Goal: Task Accomplishment & Management: Use online tool/utility

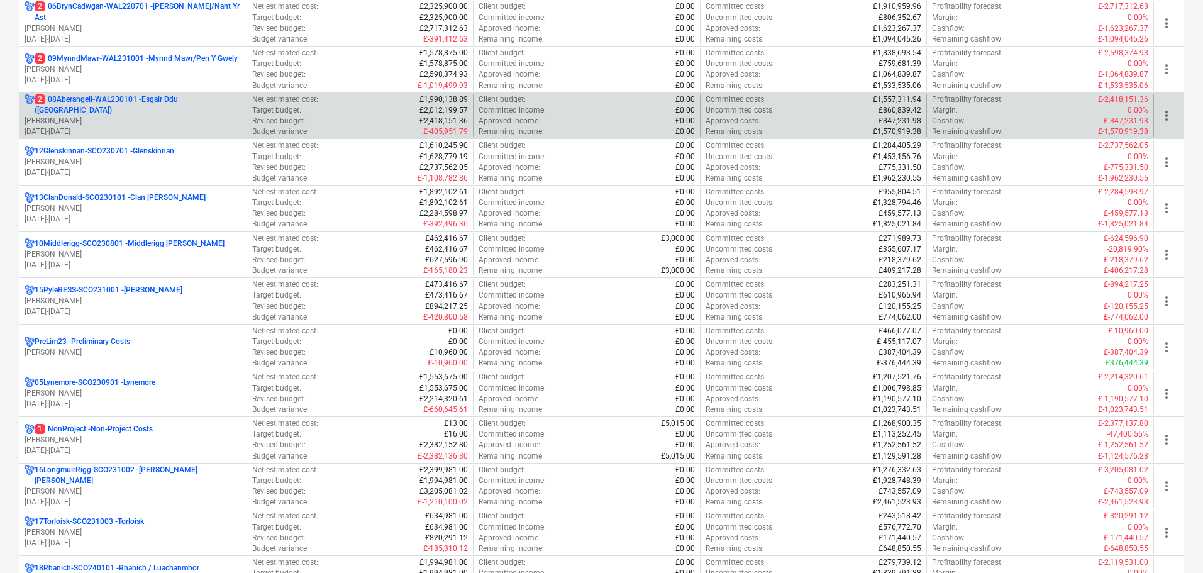
scroll to position [629, 0]
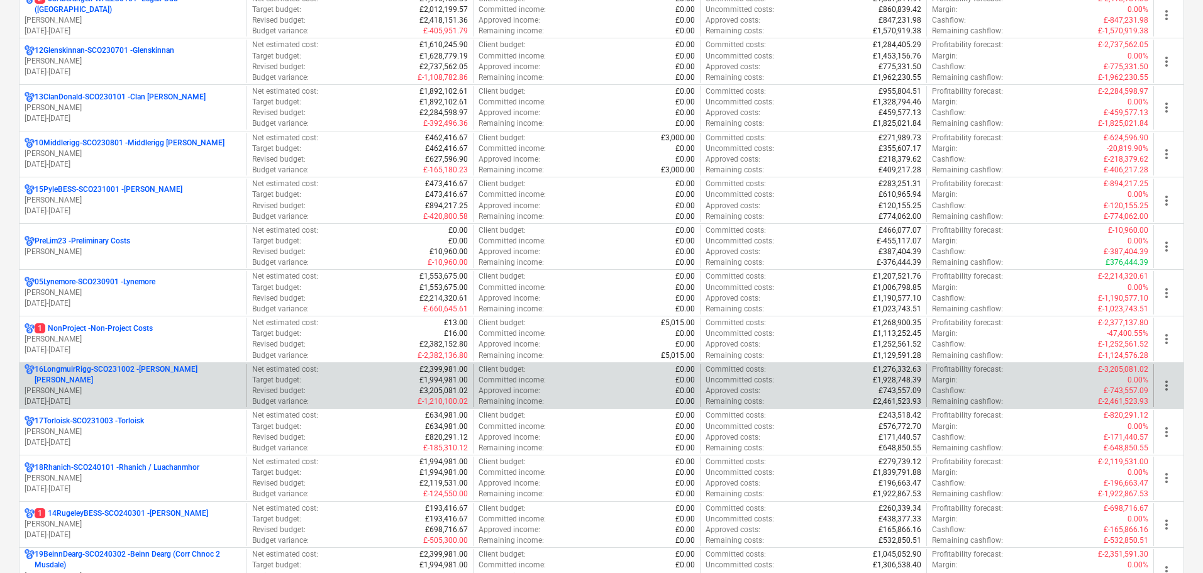
click at [113, 386] on p "[PERSON_NAME]" at bounding box center [133, 391] width 217 height 11
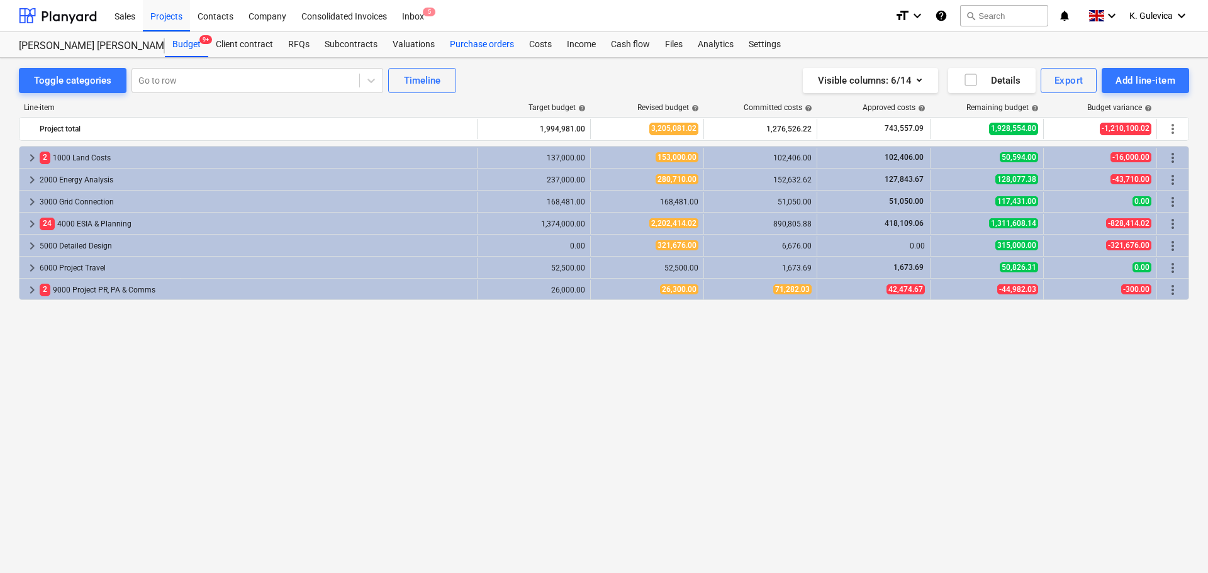
click at [491, 44] on div "Purchase orders" at bounding box center [481, 44] width 79 height 25
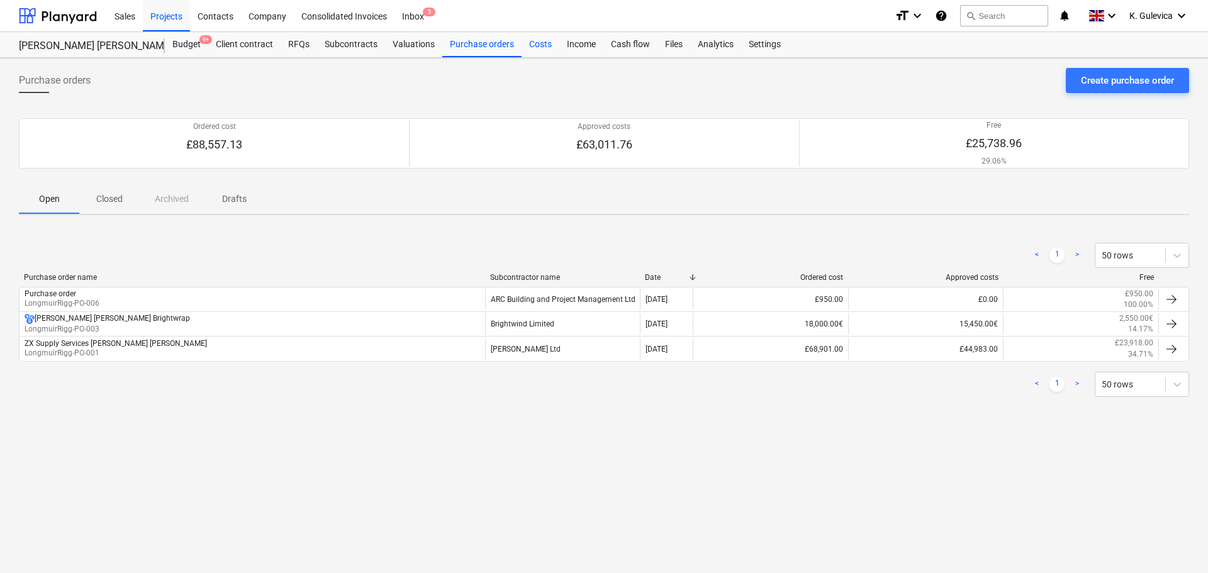
click at [535, 48] on div "Costs" at bounding box center [540, 44] width 38 height 25
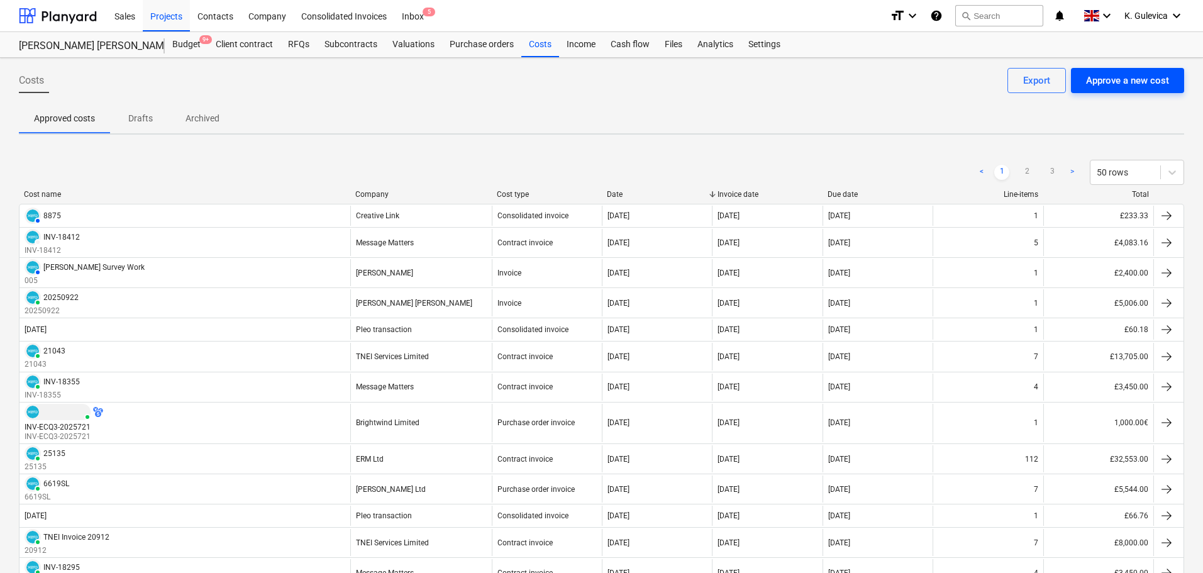
click at [1134, 82] on div "Approve a new cost" at bounding box center [1127, 80] width 83 height 16
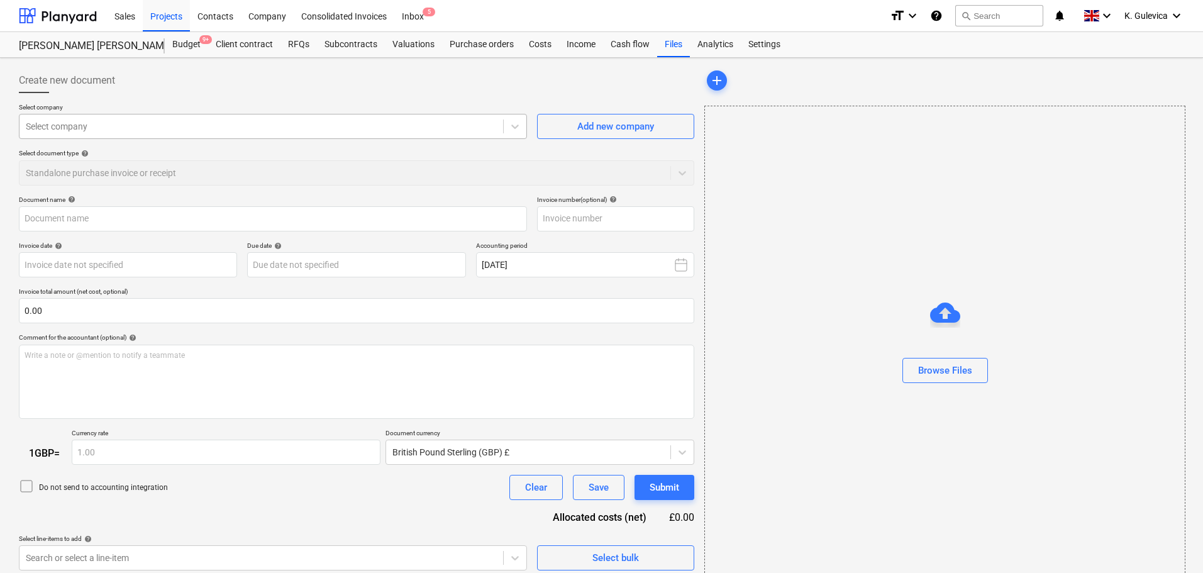
type input "Invoice INV-ECQ3-2025826.pdf"
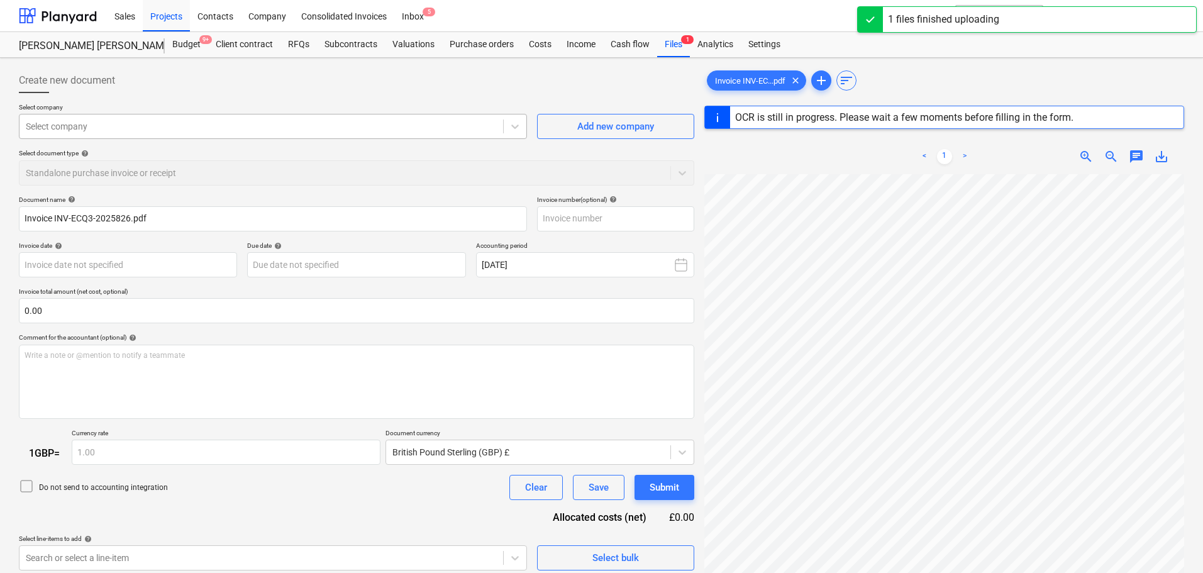
click at [427, 126] on div at bounding box center [261, 126] width 471 height 13
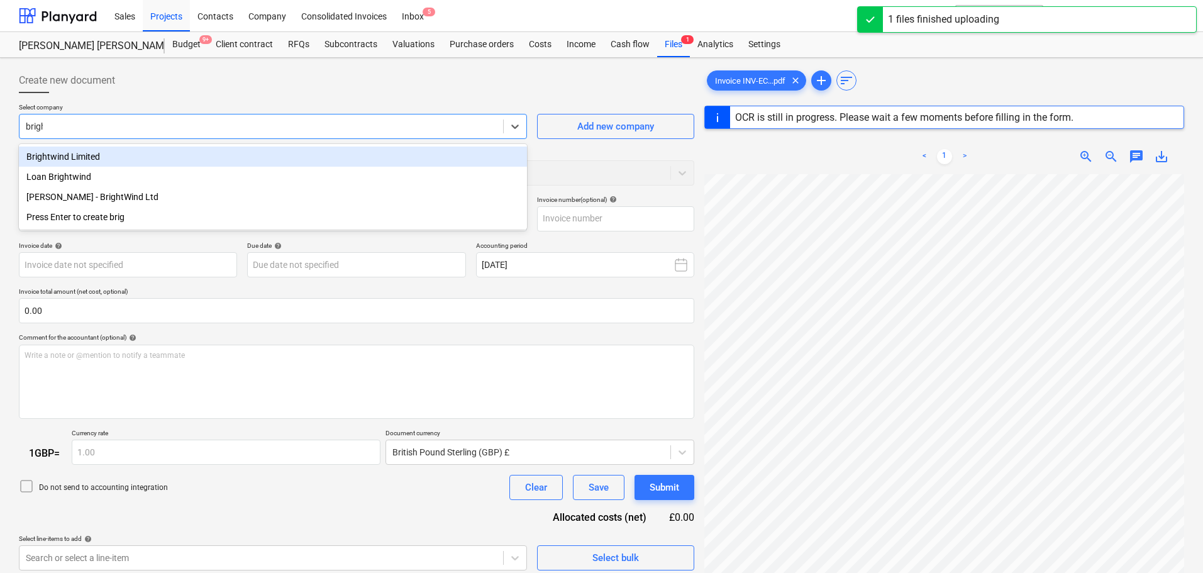
type input "bright"
click at [92, 157] on div "Brightwind Limited" at bounding box center [273, 157] width 508 height 20
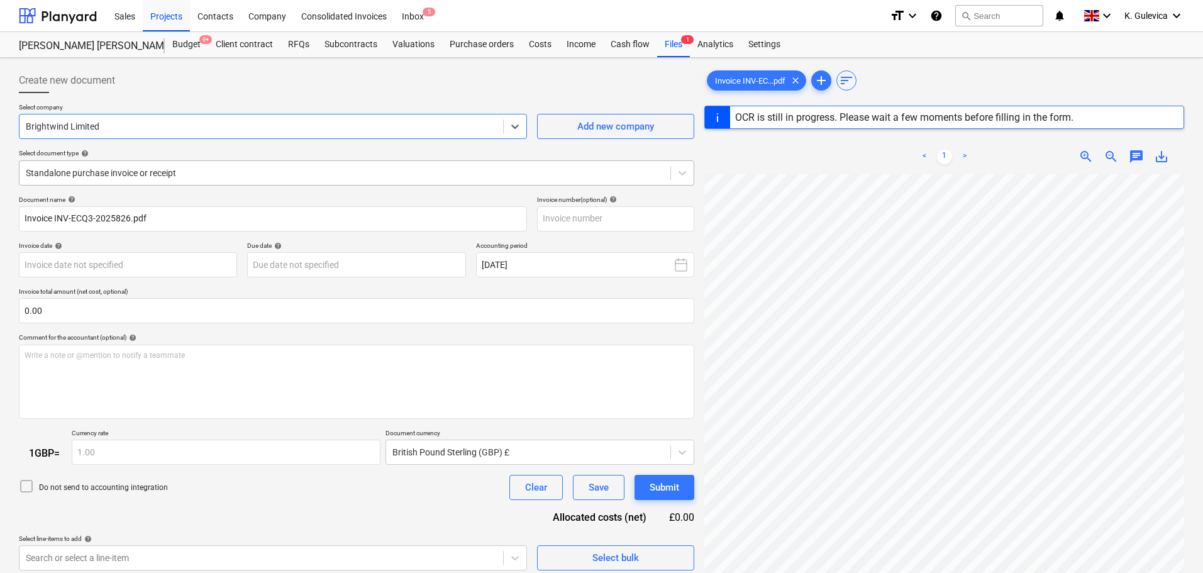
click at [260, 170] on div at bounding box center [345, 173] width 638 height 13
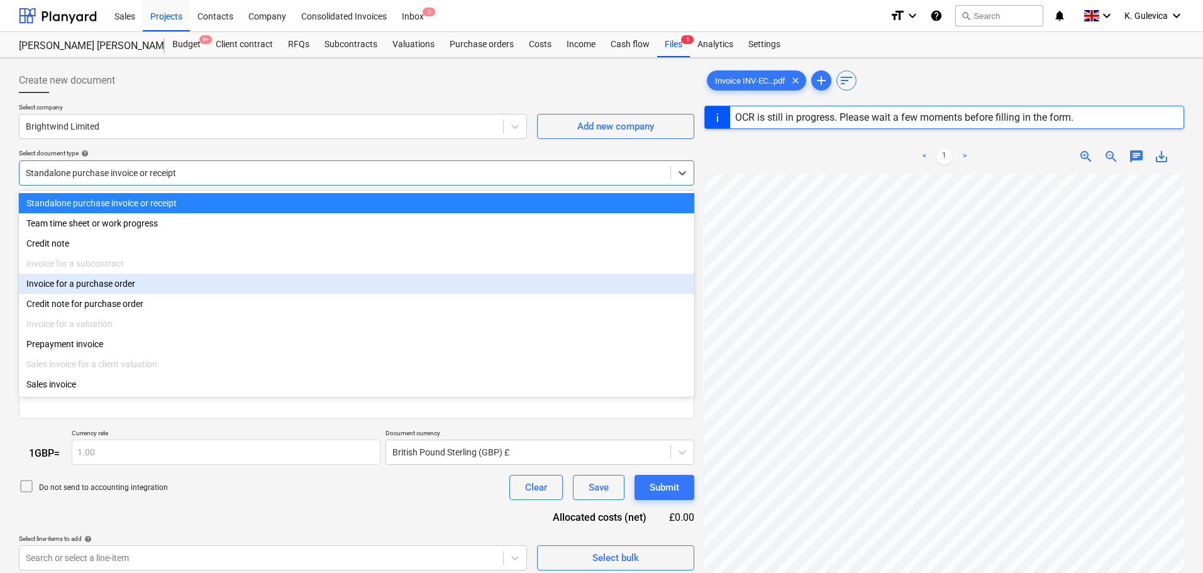
click at [135, 287] on div "Invoice for a purchase order" at bounding box center [357, 284] width 676 height 20
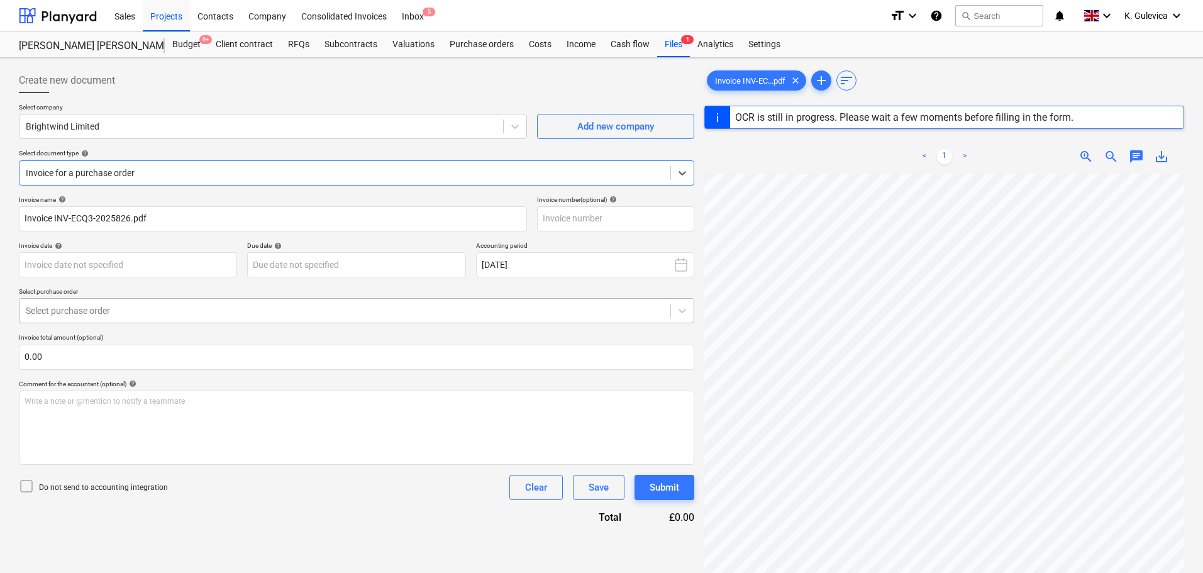
click at [230, 311] on div at bounding box center [345, 310] width 638 height 13
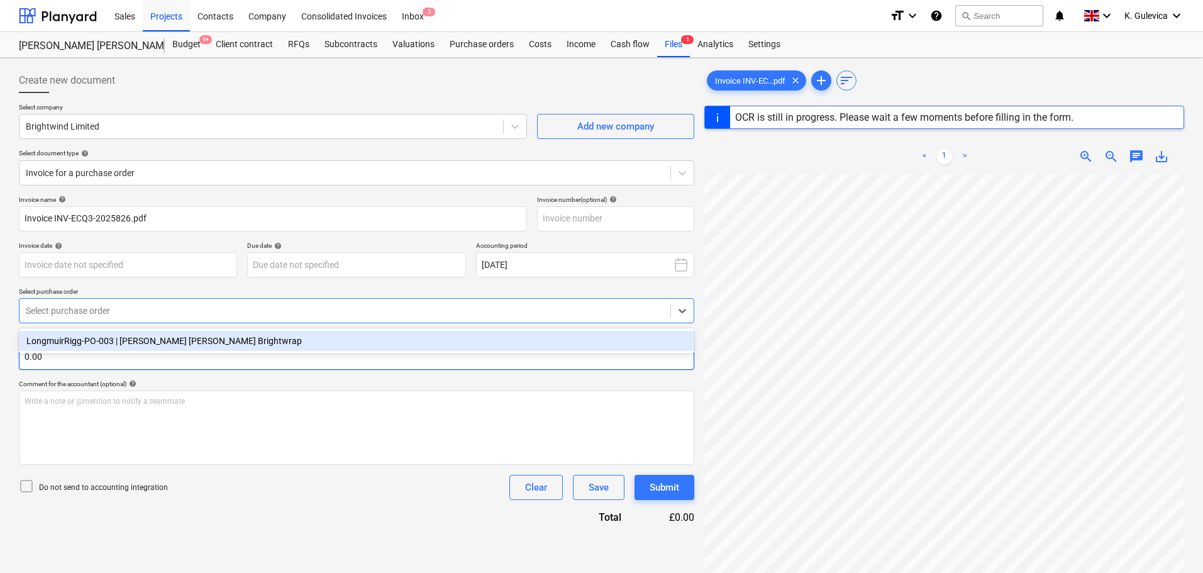
type input "INV-ECQ3-2025826"
type input "[DATE]"
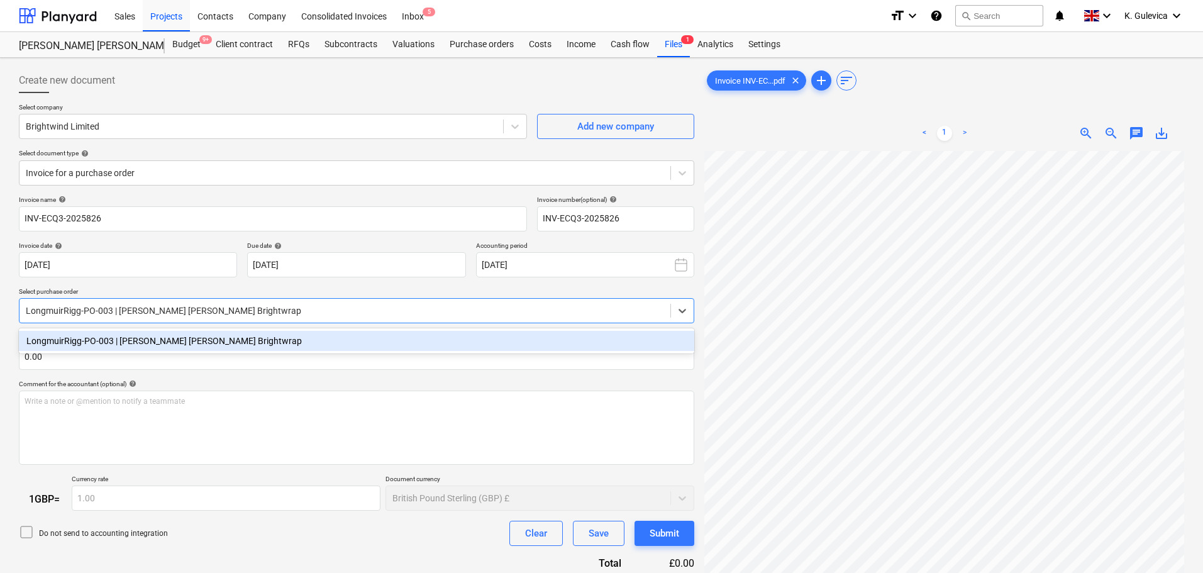
click at [176, 338] on div "LongmuirRigg-PO-003 | [PERSON_NAME] [PERSON_NAME] Brightwrap" at bounding box center [357, 341] width 676 height 20
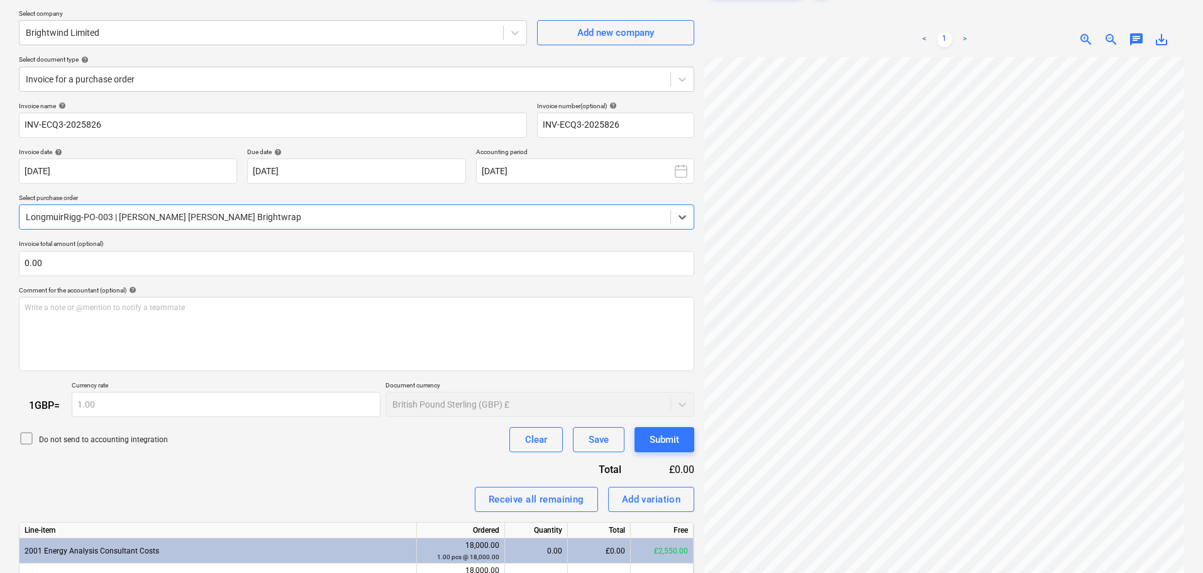
scroll to position [160, 0]
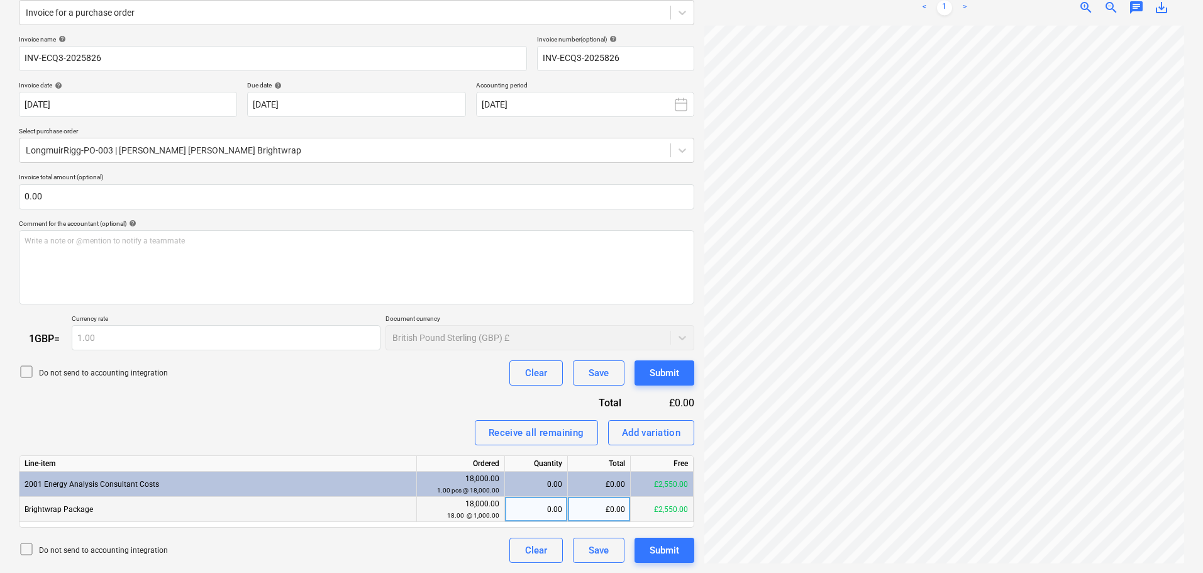
click at [547, 511] on div "0.00" at bounding box center [536, 509] width 52 height 25
type input "1"
click at [683, 377] on button "Submit" at bounding box center [665, 372] width 60 height 25
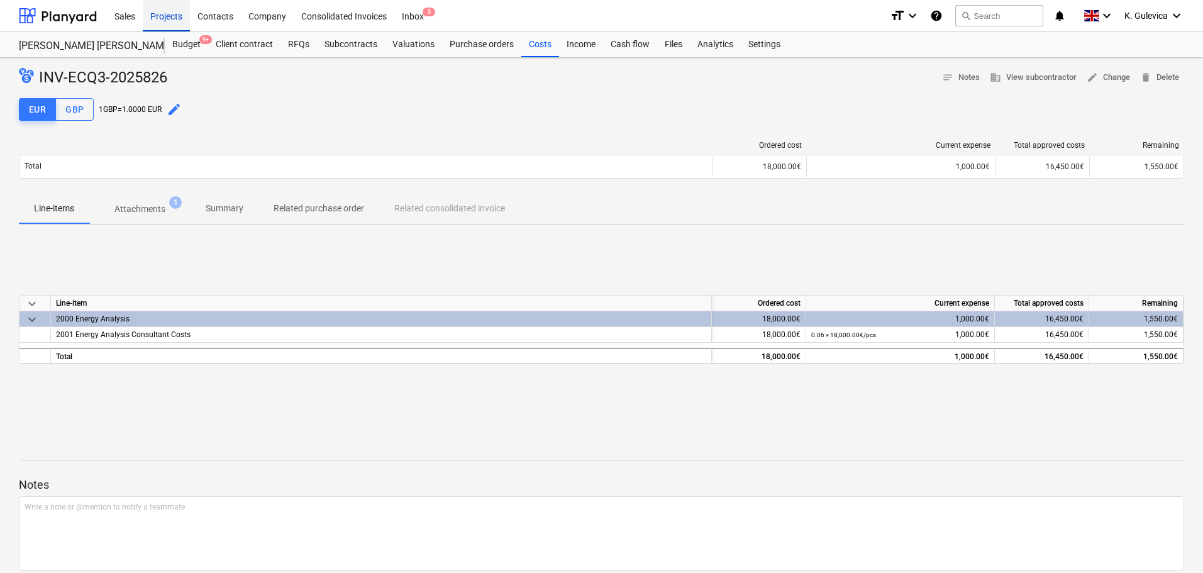
drag, startPoint x: 169, startPoint y: 14, endPoint x: 181, endPoint y: 28, distance: 18.8
click at [169, 14] on div "Projects" at bounding box center [166, 15] width 47 height 32
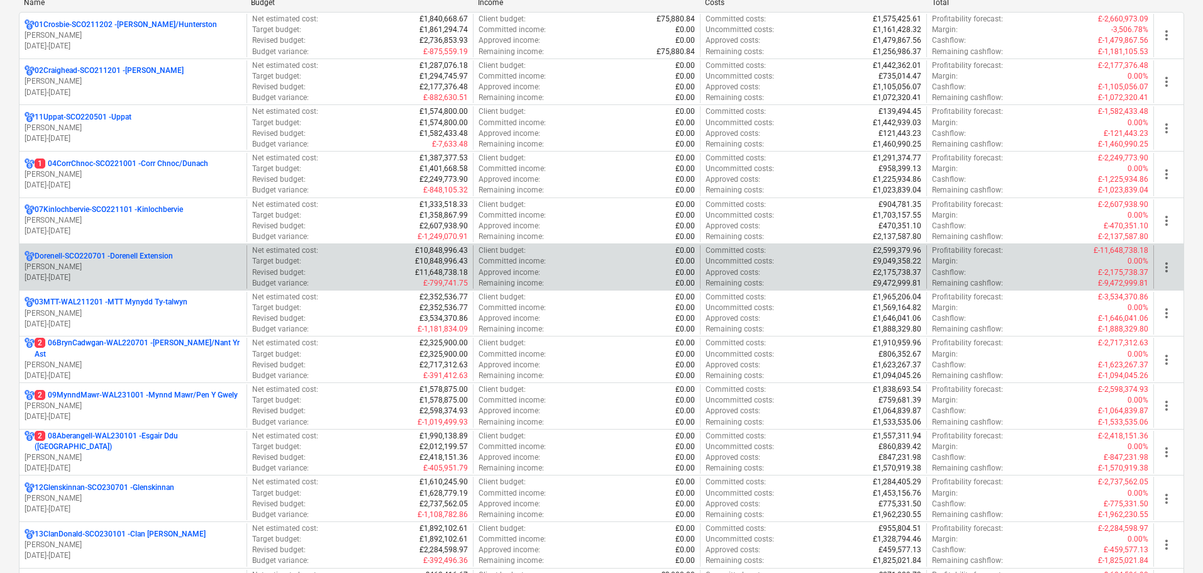
scroll to position [315, 0]
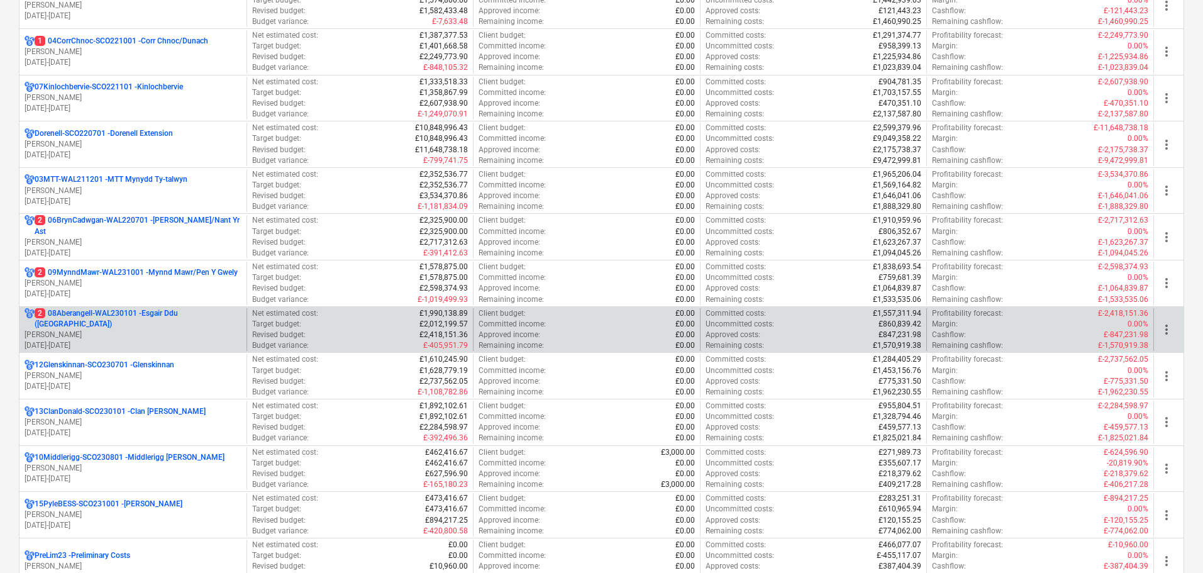
click at [106, 330] on p "[PERSON_NAME]" at bounding box center [133, 335] width 217 height 11
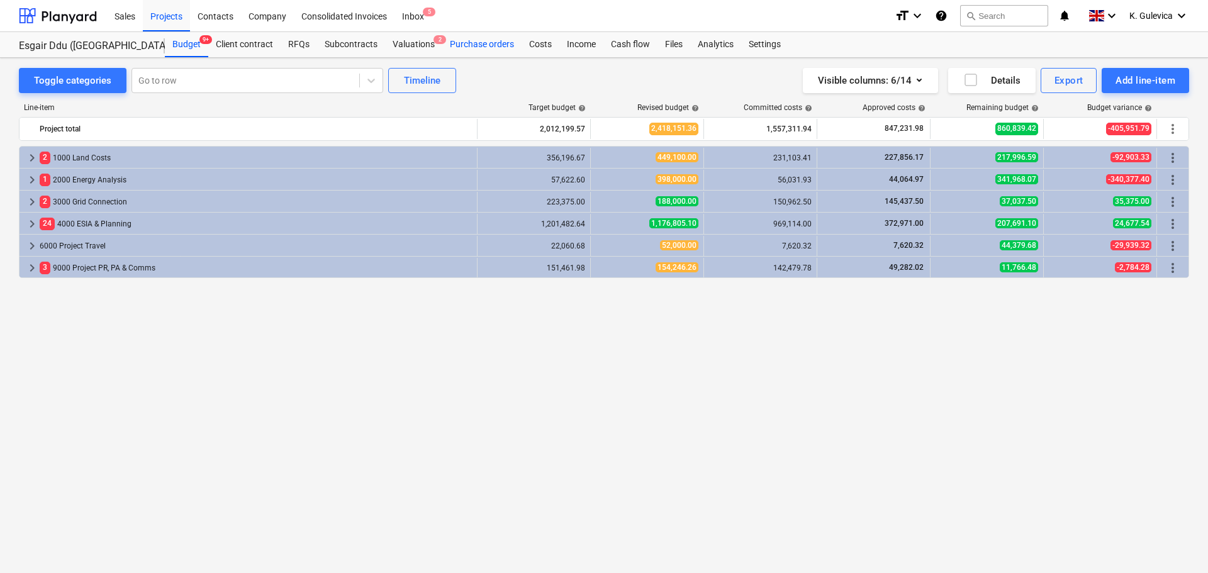
click at [498, 47] on div "Purchase orders" at bounding box center [481, 44] width 79 height 25
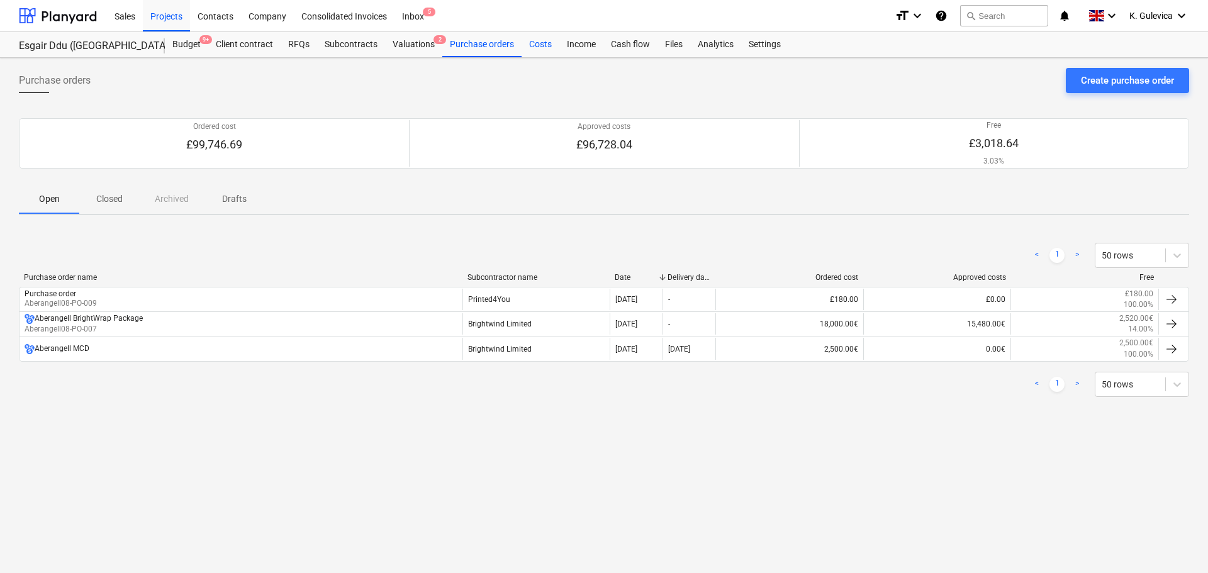
click at [530, 46] on div "Costs" at bounding box center [540, 44] width 38 height 25
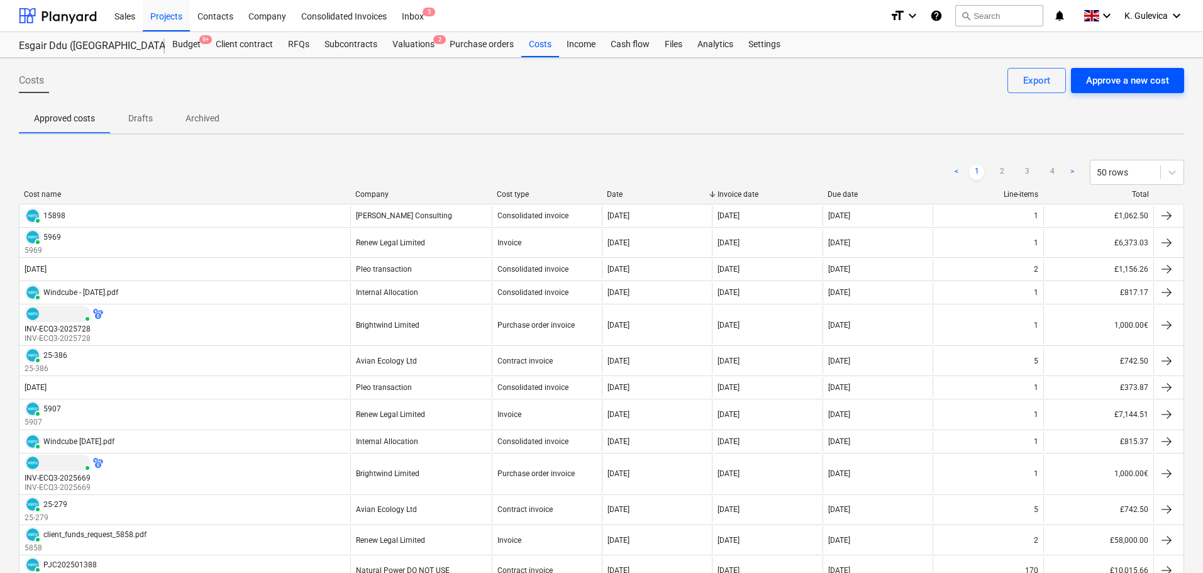
click at [1125, 83] on div "Approve a new cost" at bounding box center [1127, 80] width 83 height 16
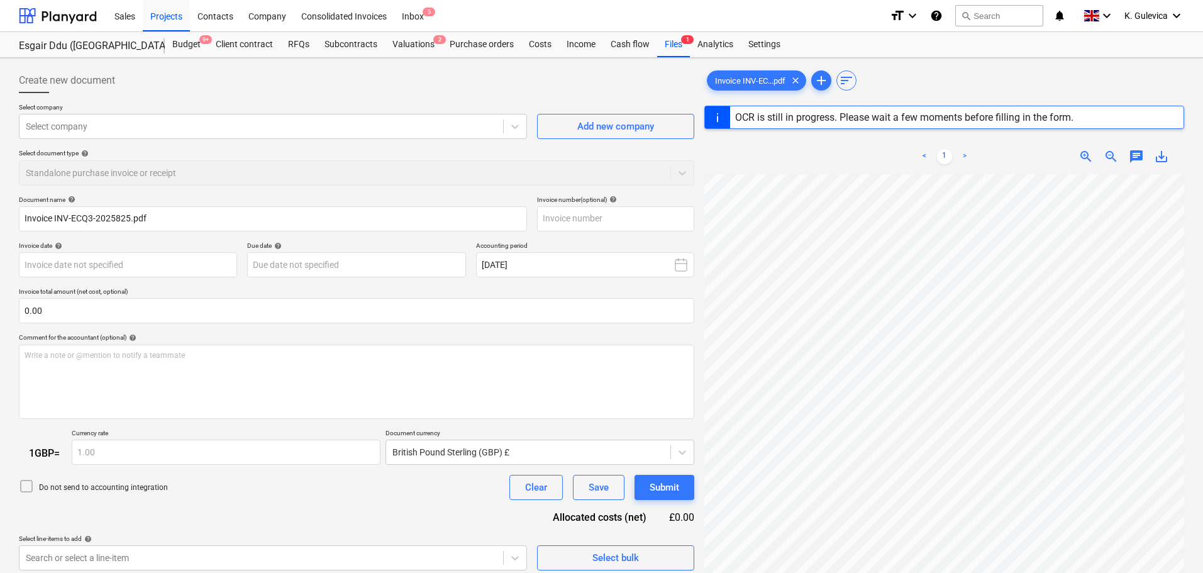
type input "INV-ECQ3-2025825"
type input "[DATE]"
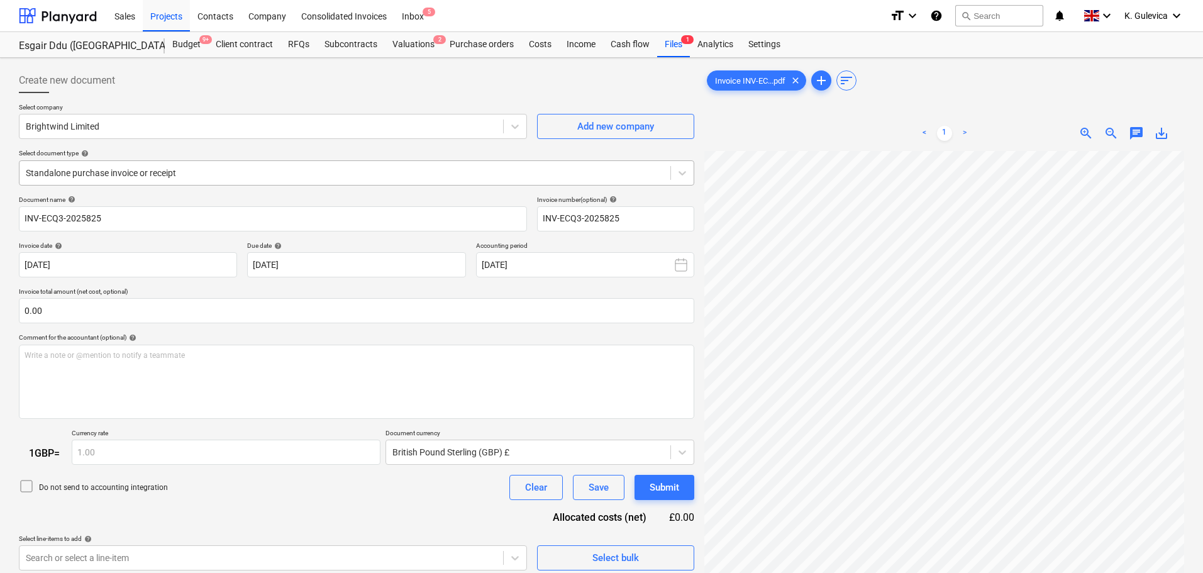
drag, startPoint x: 192, startPoint y: 170, endPoint x: 188, endPoint y: 184, distance: 15.1
click at [195, 170] on div at bounding box center [345, 173] width 638 height 13
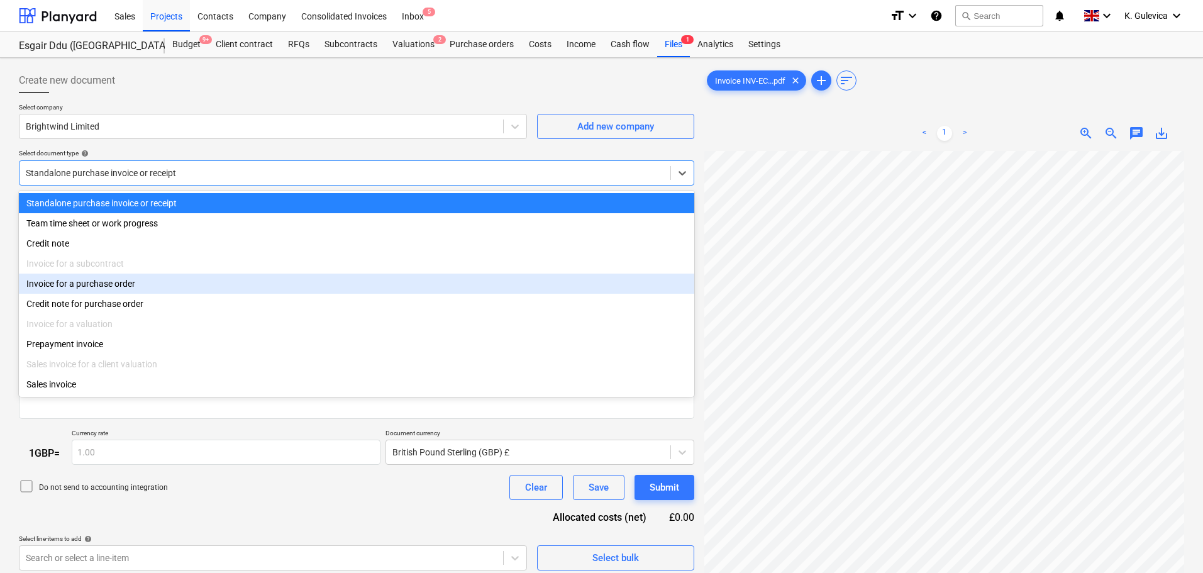
click at [119, 289] on div "Invoice for a purchase order" at bounding box center [357, 284] width 676 height 20
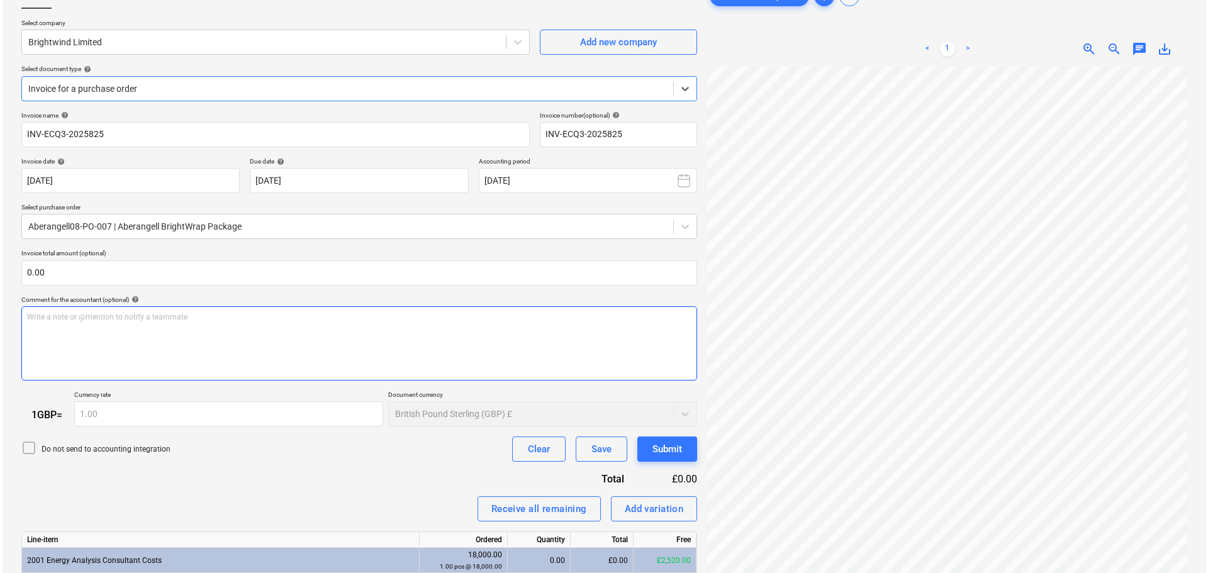
scroll to position [160, 0]
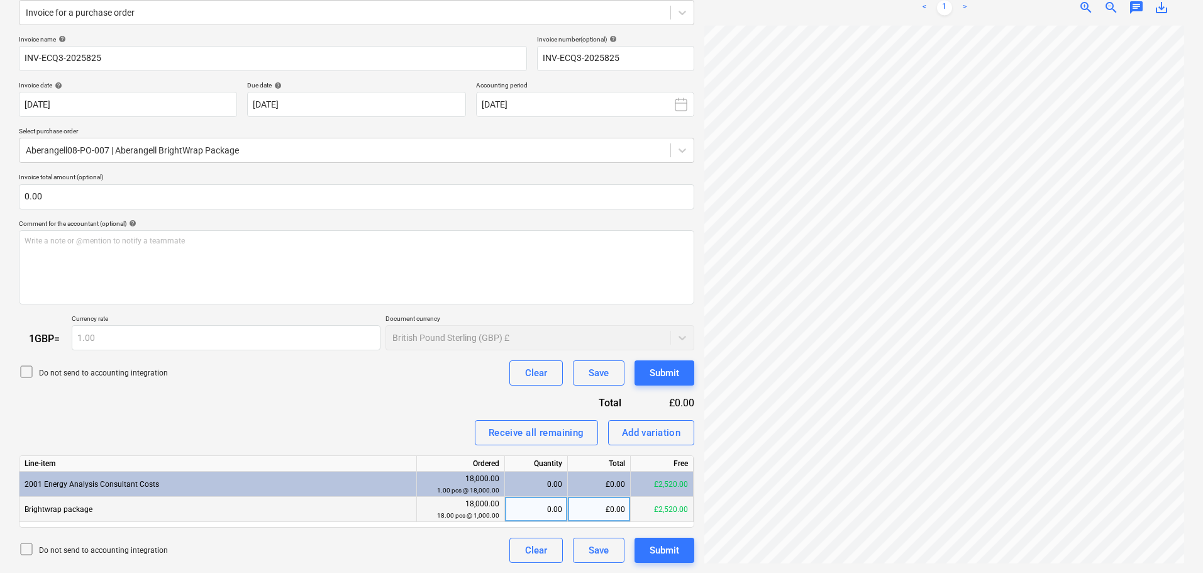
click at [549, 510] on div "0.00" at bounding box center [536, 509] width 52 height 25
type input "1"
click at [666, 555] on div "Submit" at bounding box center [665, 550] width 30 height 16
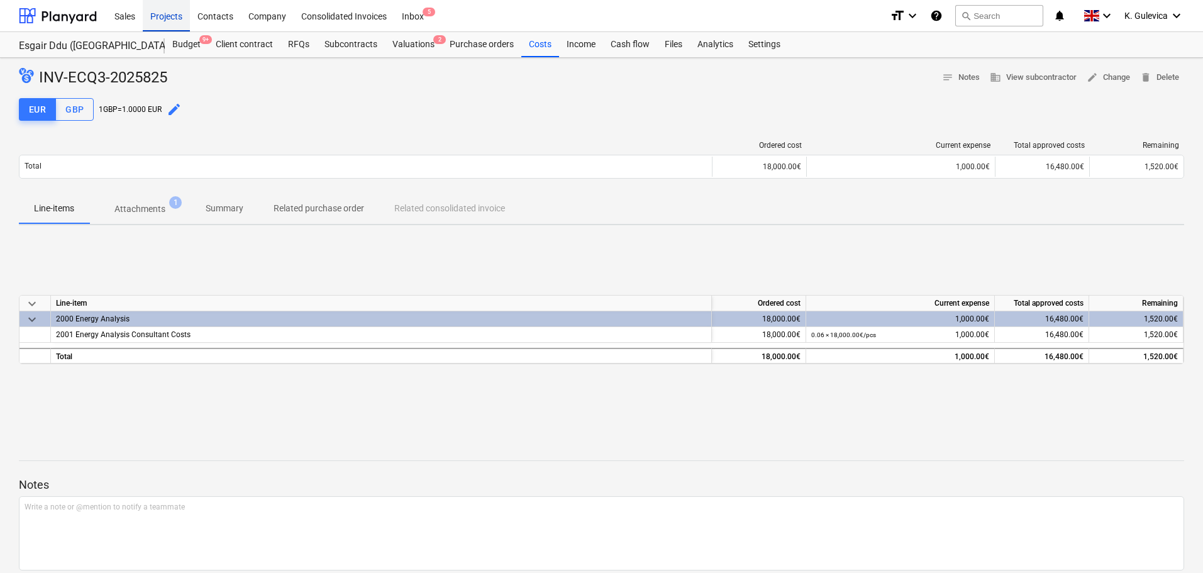
click at [173, 17] on div "Projects" at bounding box center [166, 15] width 47 height 32
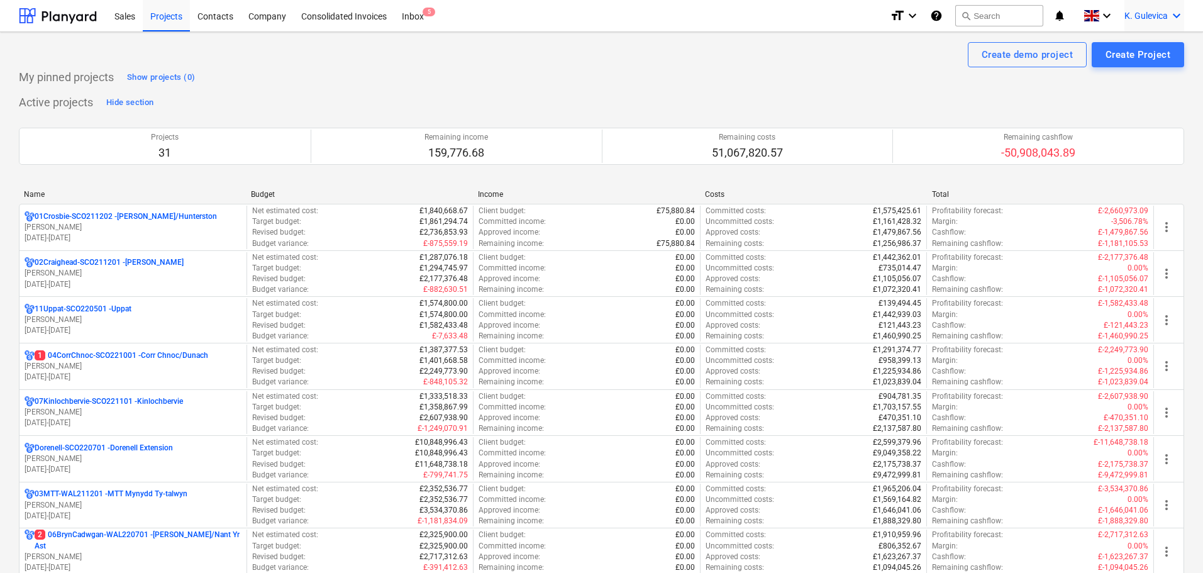
click at [1149, 12] on span "K. Gulevica" at bounding box center [1146, 16] width 43 height 10
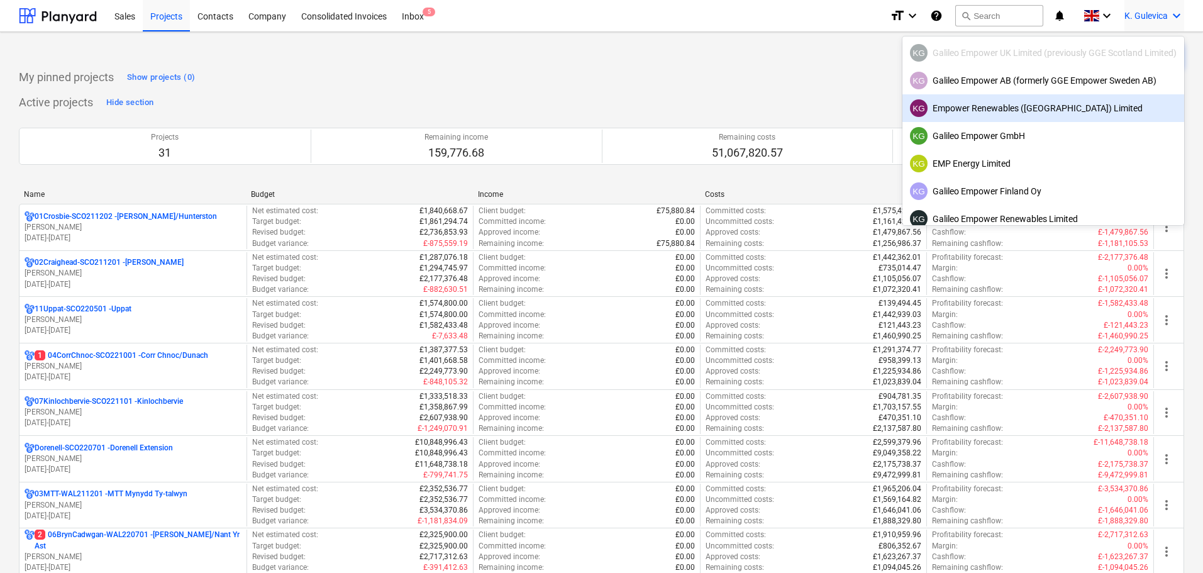
click at [1013, 114] on div "KG Empower Renewables ([GEOGRAPHIC_DATA]) Limited" at bounding box center [1043, 108] width 267 height 18
